Goal: Find specific page/section: Find specific page/section

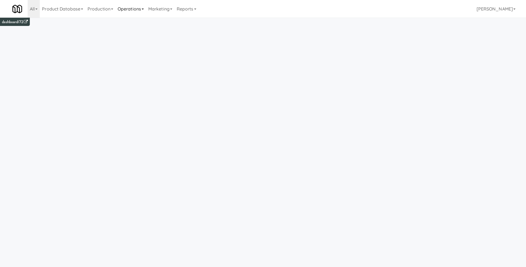
click at [127, 11] on link "Operations" at bounding box center [130, 9] width 31 height 18
click at [127, 44] on link "Operators" at bounding box center [137, 44] width 44 height 10
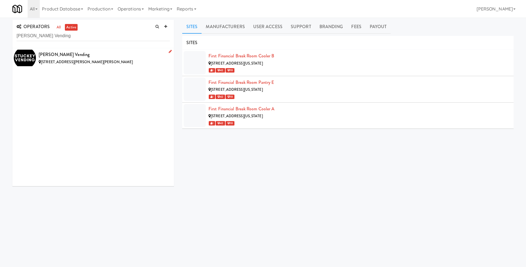
click at [95, 51] on div "[PERSON_NAME] Vending" at bounding box center [104, 55] width 131 height 8
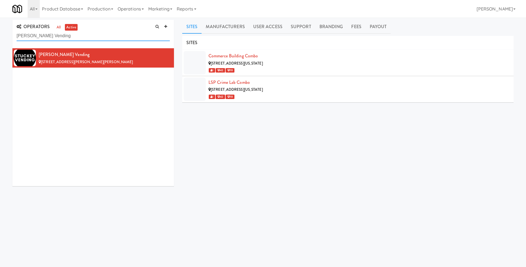
click at [91, 36] on input "[PERSON_NAME] Vending" at bounding box center [93, 36] width 153 height 10
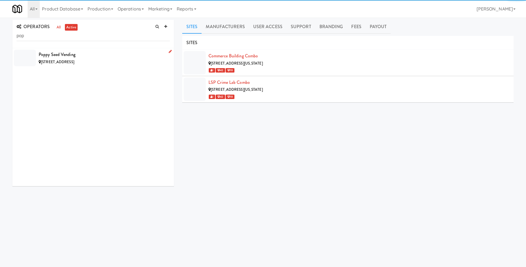
click at [74, 62] on span "[STREET_ADDRESS]" at bounding box center [57, 61] width 33 height 5
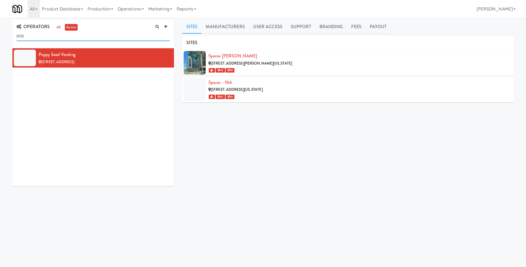
click at [75, 34] on input "pop" at bounding box center [93, 36] width 153 height 10
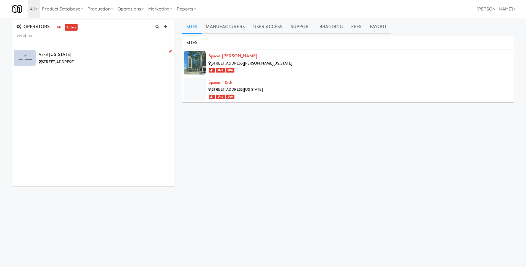
click at [71, 55] on div "Vend [US_STATE]" at bounding box center [104, 55] width 131 height 8
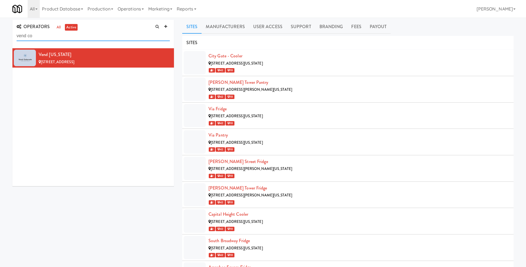
click at [53, 33] on input "vend co" at bounding box center [93, 36] width 153 height 10
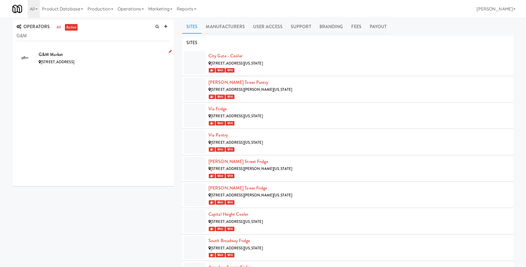
click at [62, 56] on div "G&M Market" at bounding box center [104, 55] width 131 height 8
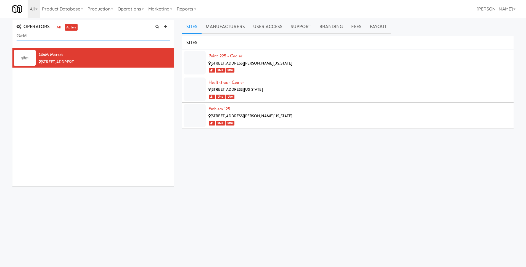
click at [38, 35] on input "G&M" at bounding box center [93, 36] width 153 height 10
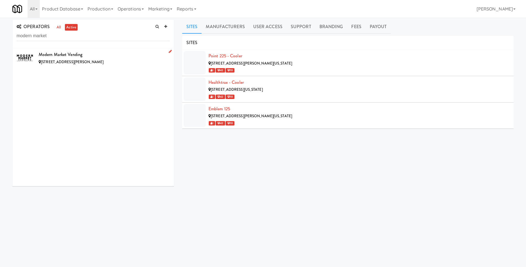
click at [83, 55] on div "Modern Market Vending" at bounding box center [104, 55] width 131 height 8
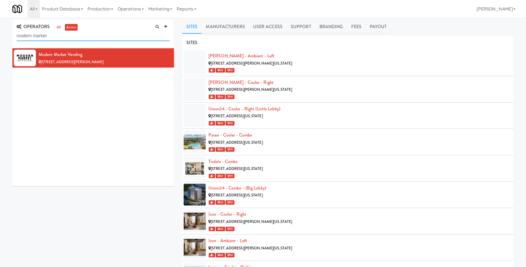
click at [51, 36] on input "modern market" at bounding box center [93, 36] width 153 height 10
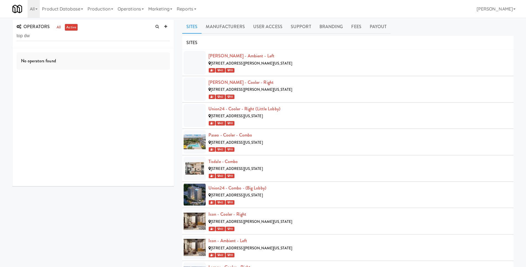
click at [47, 57] on div "No operators found" at bounding box center [93, 60] width 153 height 17
click at [56, 38] on input "top dw" at bounding box center [93, 36] width 153 height 10
click at [66, 49] on li "Top Dawg Vending 1690 S Santan Village Pkwy, Gilbert AZ" at bounding box center [93, 58] width 162 height 20
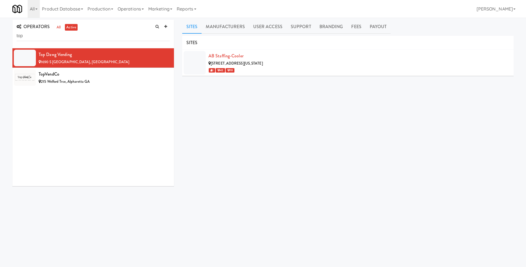
click at [40, 42] on div "OPERATORS all active top" at bounding box center [93, 34] width 162 height 28
click at [43, 38] on input "top" at bounding box center [93, 36] width 153 height 10
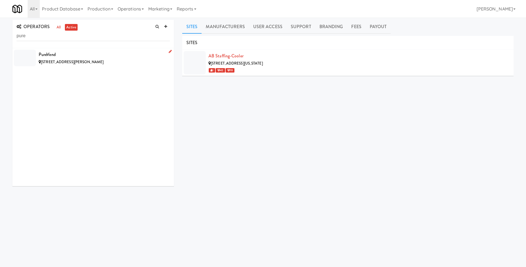
click at [52, 62] on span "[STREET_ADDRESS][PERSON_NAME]" at bounding box center [72, 61] width 63 height 5
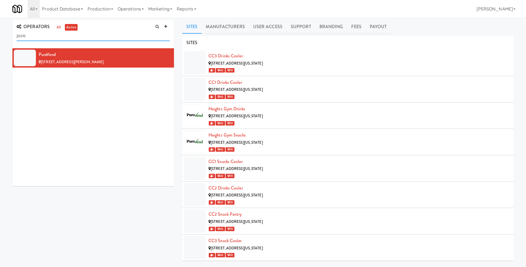
click at [57, 35] on input "pure" at bounding box center [93, 36] width 153 height 10
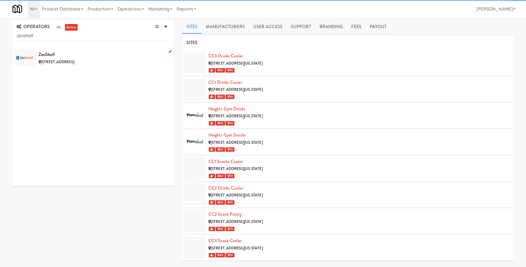
click at [88, 51] on div "ZenShelf" at bounding box center [104, 55] width 131 height 8
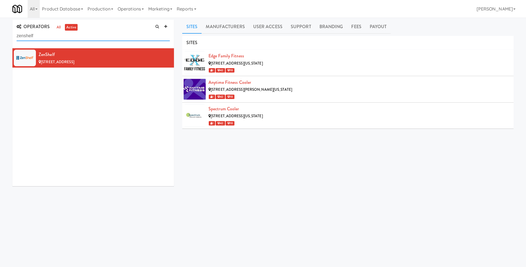
click at [126, 39] on input "zenshelf" at bounding box center [93, 36] width 153 height 10
paste input "Rock Solid Reboot Juice"
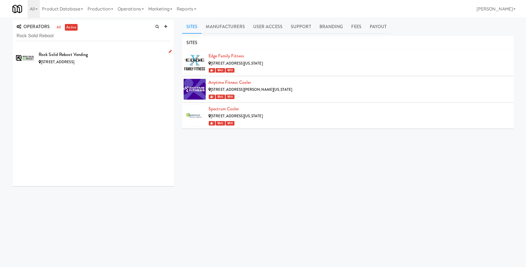
click at [99, 49] on li "Rock Solid Reboot Vending 4518 Thoroughbred Dr, Upper Marlboro MD" at bounding box center [93, 57] width 162 height 19
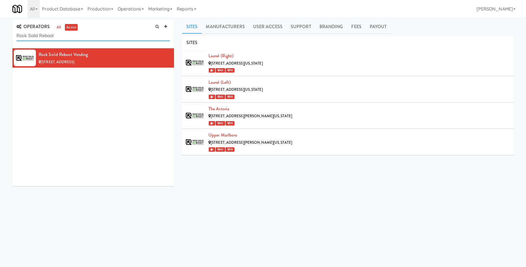
click at [91, 35] on input "Rock Solid Reboot" at bounding box center [93, 36] width 153 height 10
paste input "Office Buildings"
type input "Office Buildings"
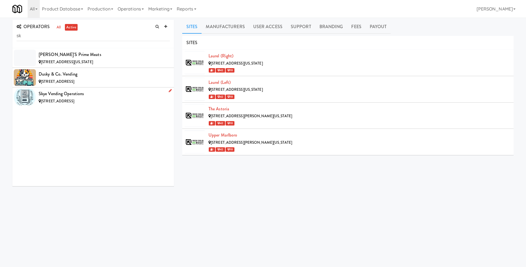
click at [93, 93] on div "Skye Vending Operations" at bounding box center [104, 94] width 131 height 8
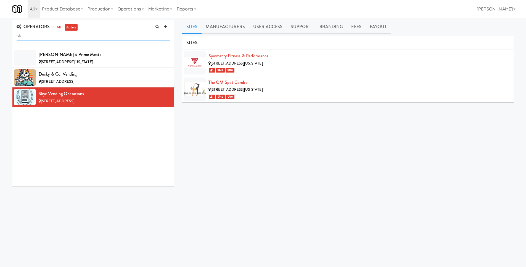
click at [65, 37] on input "sk" at bounding box center [93, 36] width 153 height 10
paste input "DBMA, LLC"
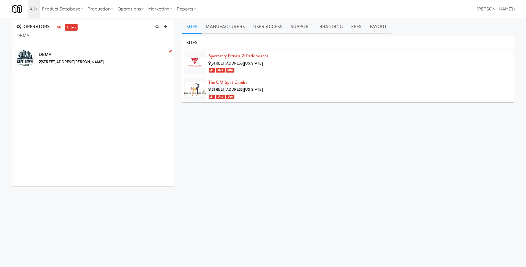
click at [73, 54] on div "DBMA" at bounding box center [104, 55] width 131 height 8
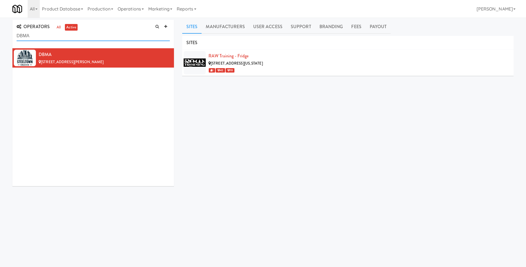
click at [97, 36] on input "DBMA" at bounding box center [93, 36] width 153 height 10
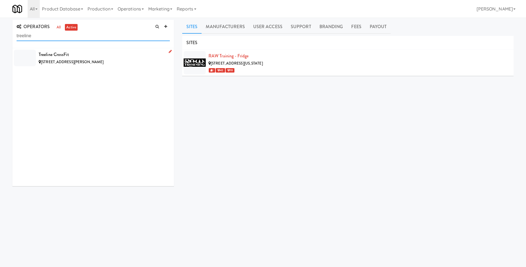
type input "treeline"
click at [102, 63] on div "[STREET_ADDRESS][PERSON_NAME]" at bounding box center [104, 62] width 131 height 7
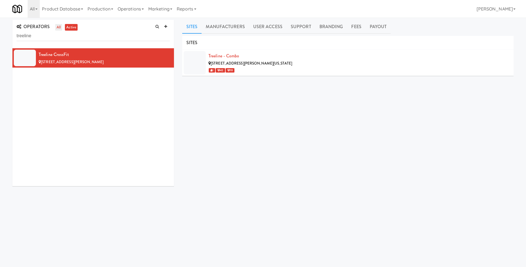
click at [57, 28] on link "all" at bounding box center [58, 27] width 7 height 7
click at [63, 9] on link "Product Database" at bounding box center [63, 9] width 46 height 18
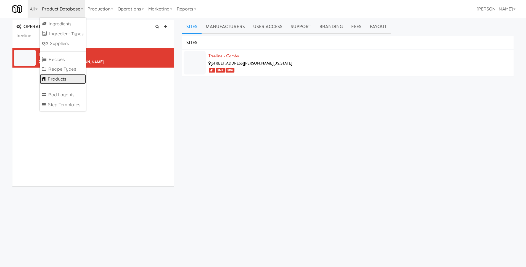
click at [57, 76] on link "Products" at bounding box center [63, 79] width 46 height 10
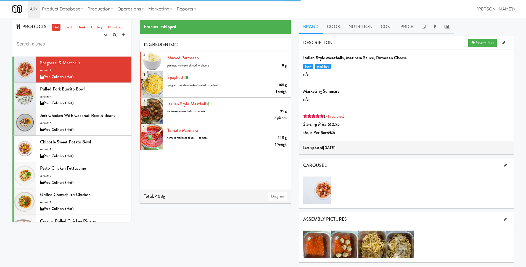
click at [58, 44] on input "text" at bounding box center [72, 44] width 111 height 10
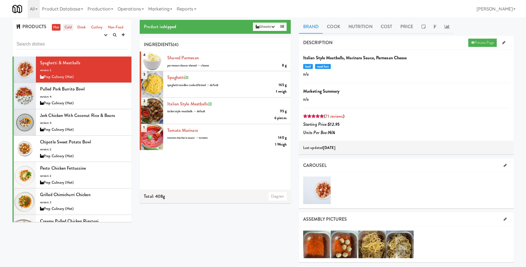
click at [69, 28] on link "Cold" at bounding box center [68, 27] width 10 height 7
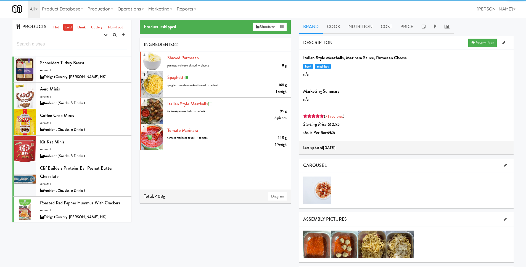
click at [60, 41] on input "text" at bounding box center [72, 44] width 111 height 10
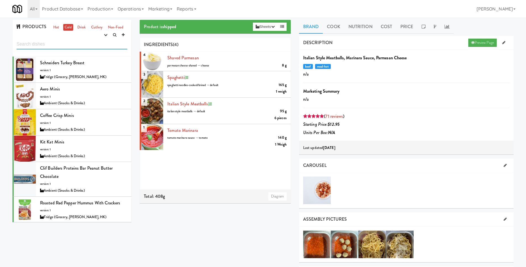
type input "f"
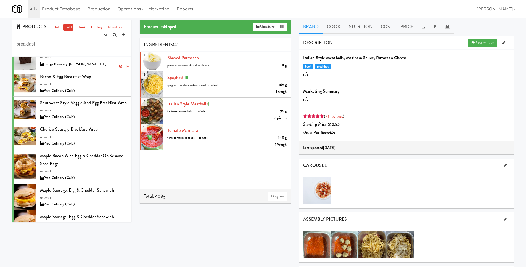
scroll to position [194, 0]
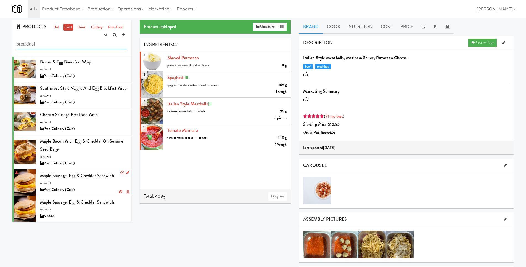
type input "breakfast"
click at [90, 175] on span "Maple Sausage, Egg & Cheddar Sandwich" at bounding box center [77, 176] width 74 height 6
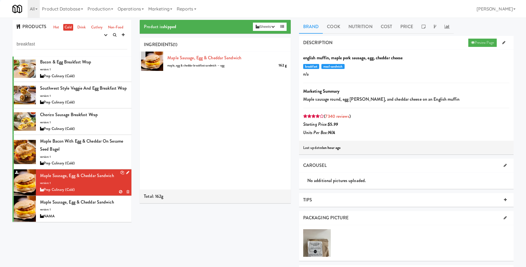
click at [30, 179] on div at bounding box center [25, 183] width 22 height 26
click at [156, 61] on div at bounding box center [152, 61] width 22 height 19
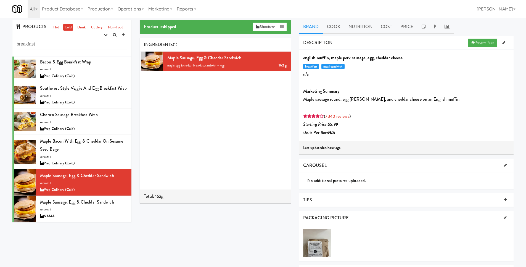
scroll to position [194, 0]
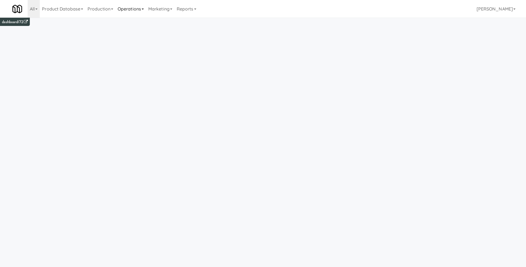
click at [142, 14] on link "Operations" at bounding box center [130, 9] width 31 height 18
click at [137, 39] on link "Operators" at bounding box center [137, 44] width 44 height 10
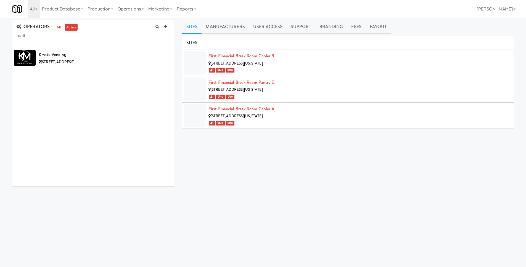
type input "mattr"
click at [124, 12] on link "Operations" at bounding box center [130, 9] width 31 height 18
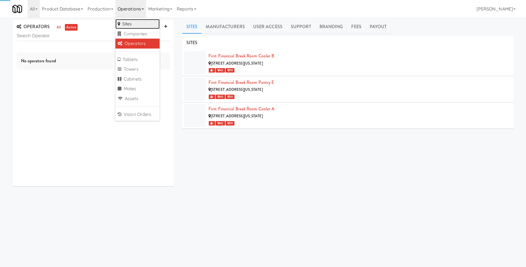
click at [127, 27] on link "Sites" at bounding box center [137, 24] width 44 height 10
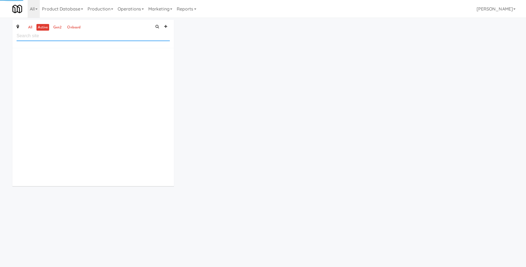
paste input "mattr"
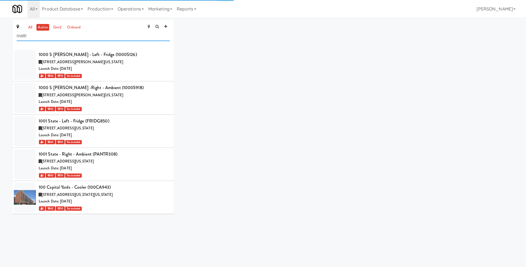
scroll to position [18301, 0]
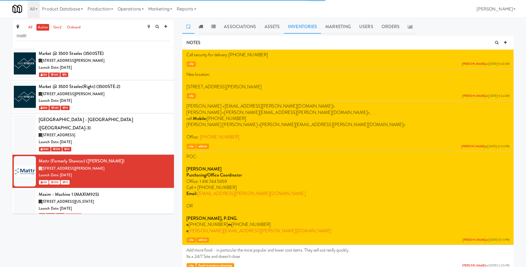
click at [299, 27] on link "Inventories" at bounding box center [302, 27] width 37 height 14
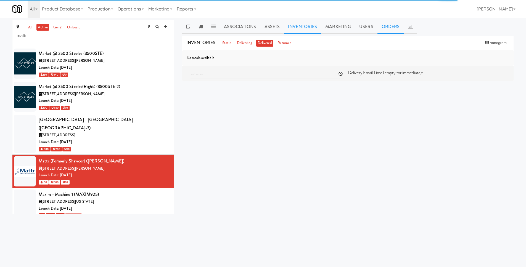
click at [381, 25] on link "Orders" at bounding box center [391, 27] width 27 height 14
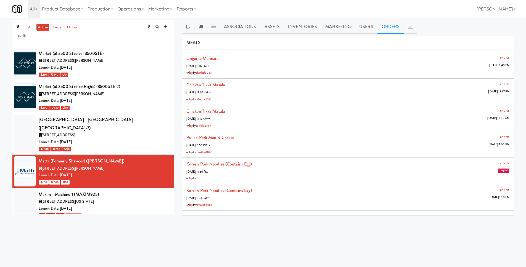
scroll to position [2820, 0]
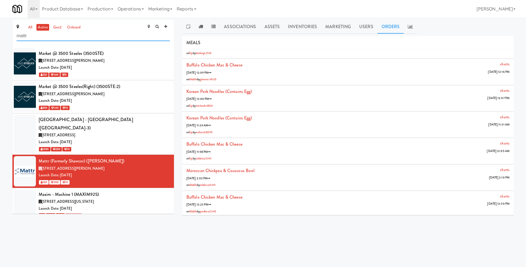
click at [111, 36] on input "mattr" at bounding box center [93, 36] width 153 height 10
type input "s"
type input "the station"
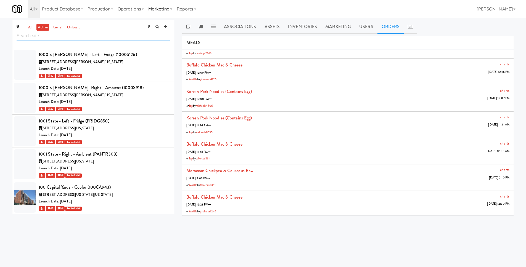
scroll to position [18301, 0]
